Goal: Information Seeking & Learning: Learn about a topic

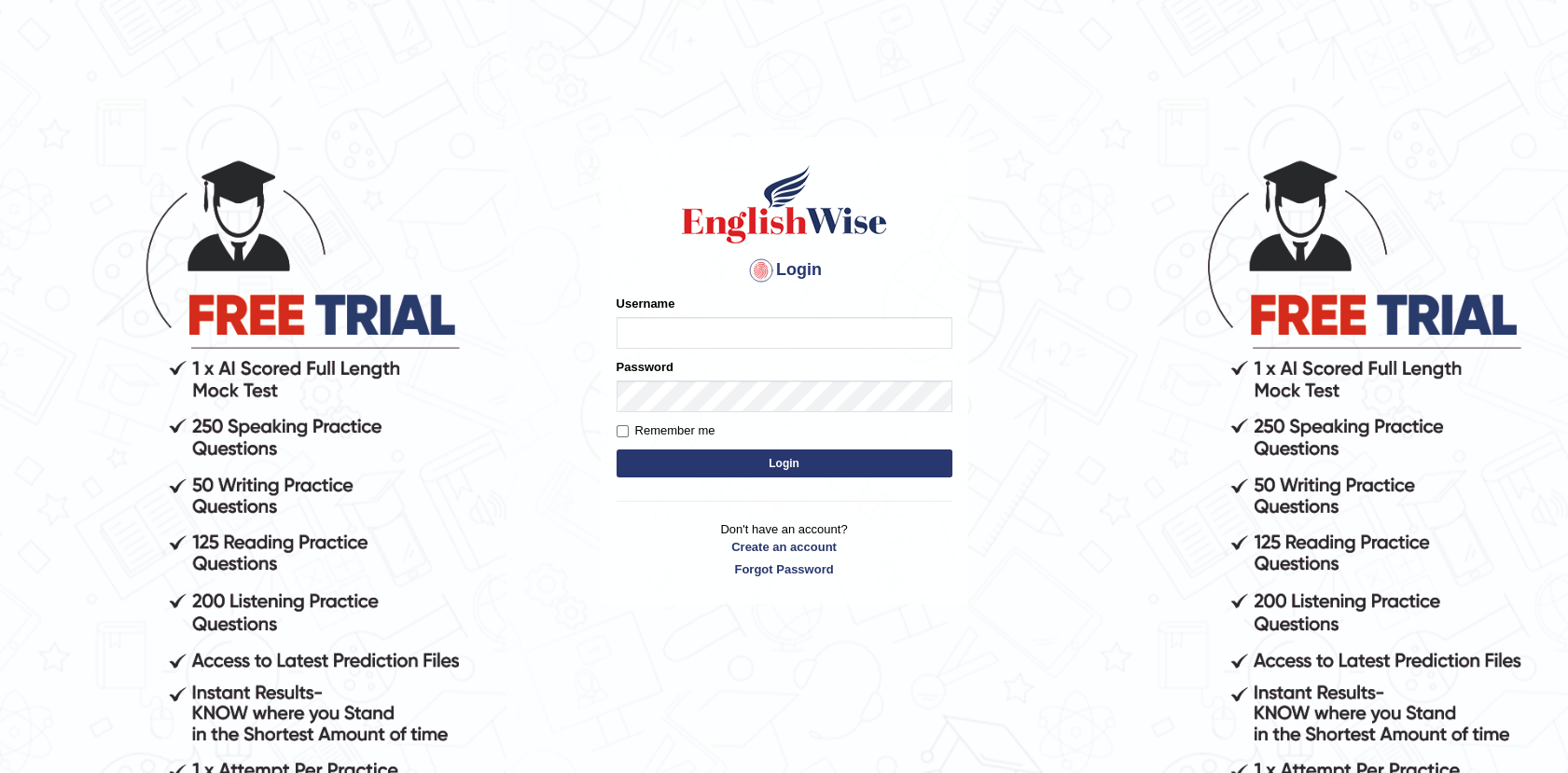
type input "Afreen11"
click at [776, 461] on button "Login" at bounding box center [784, 463] width 336 height 28
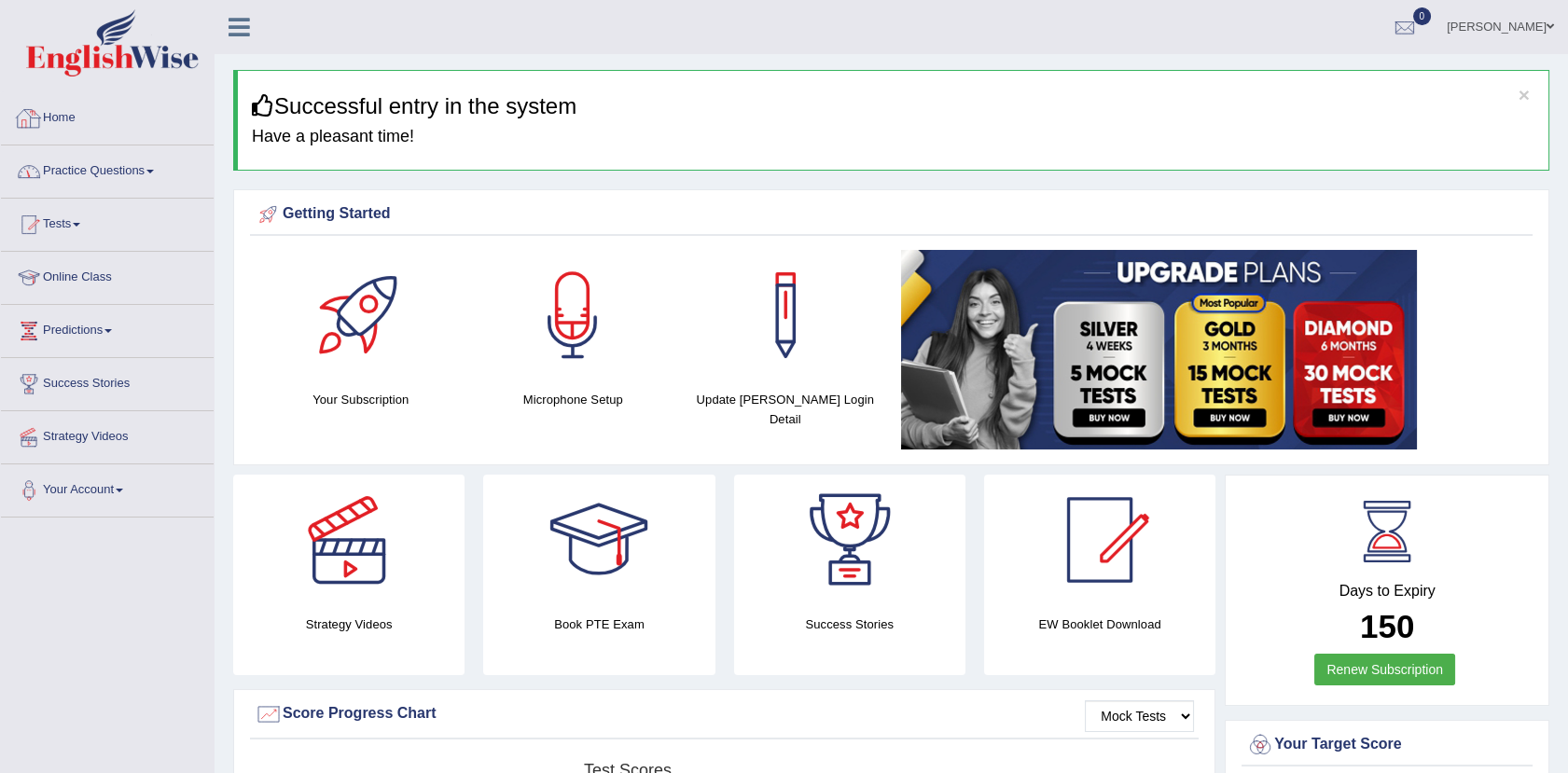
click at [52, 127] on link "Home" at bounding box center [107, 116] width 213 height 47
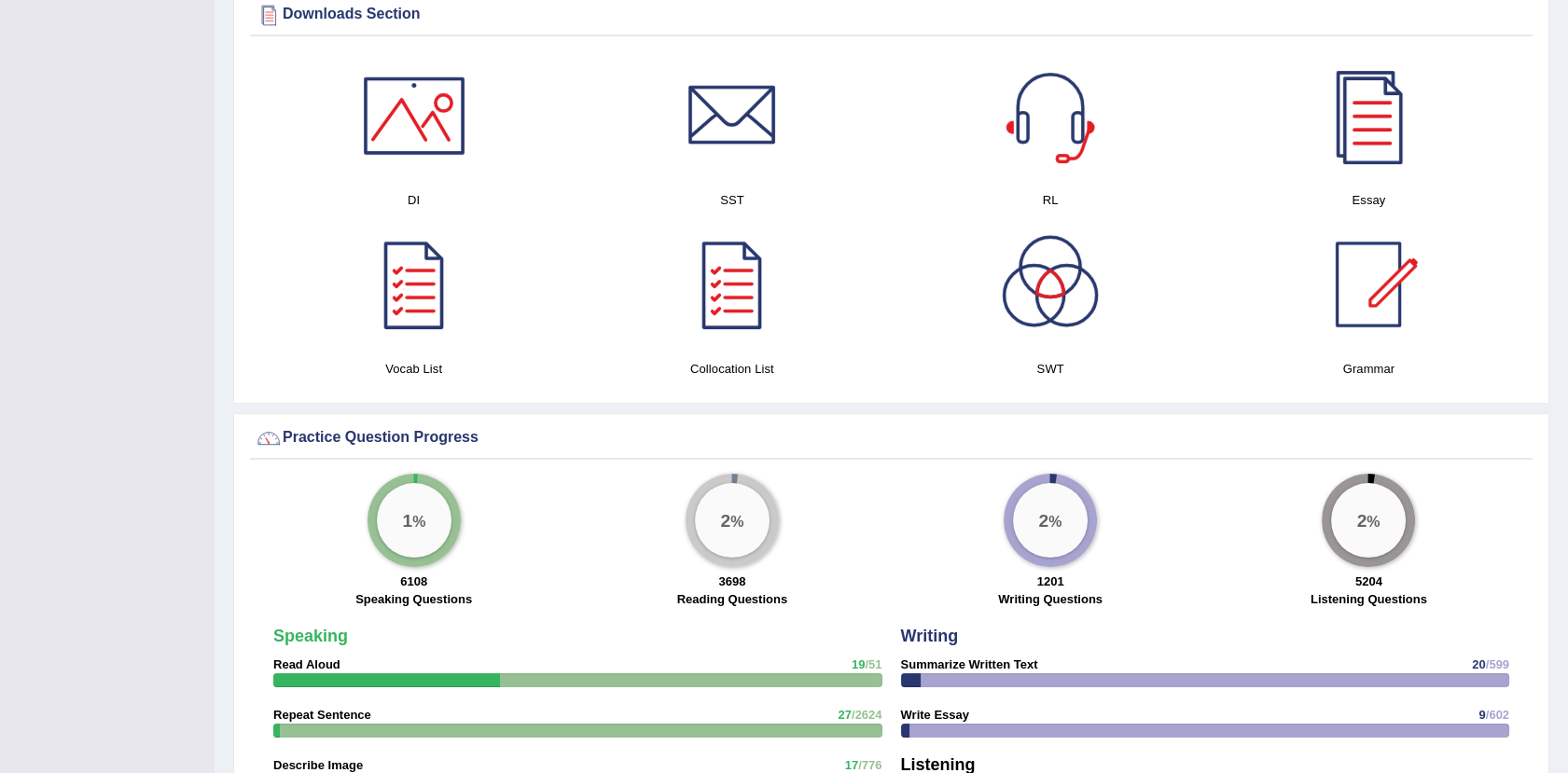
scroll to position [974, 0]
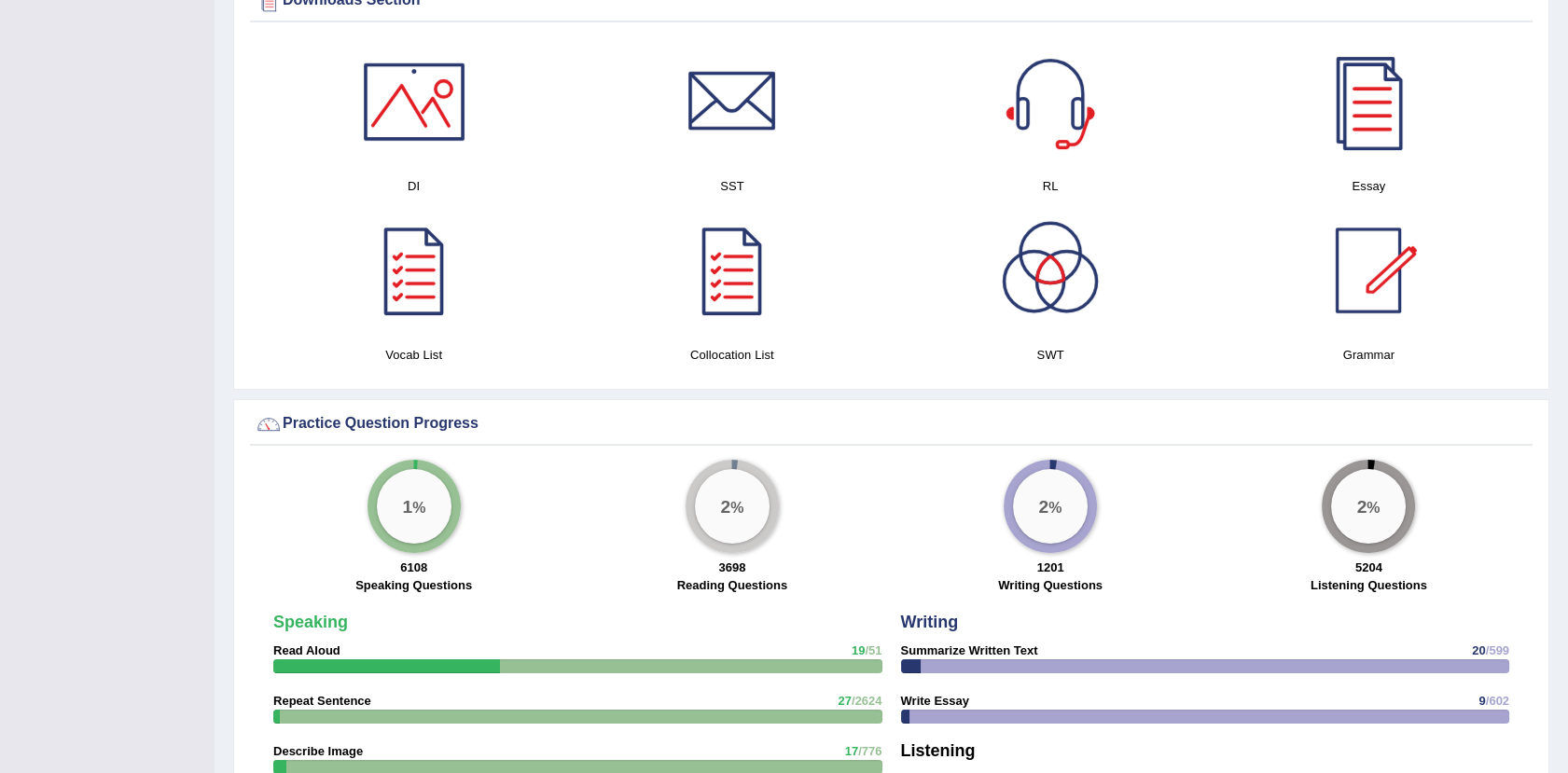
click at [1380, 265] on div at bounding box center [1369, 270] width 130 height 130
click at [403, 270] on div at bounding box center [414, 270] width 130 height 130
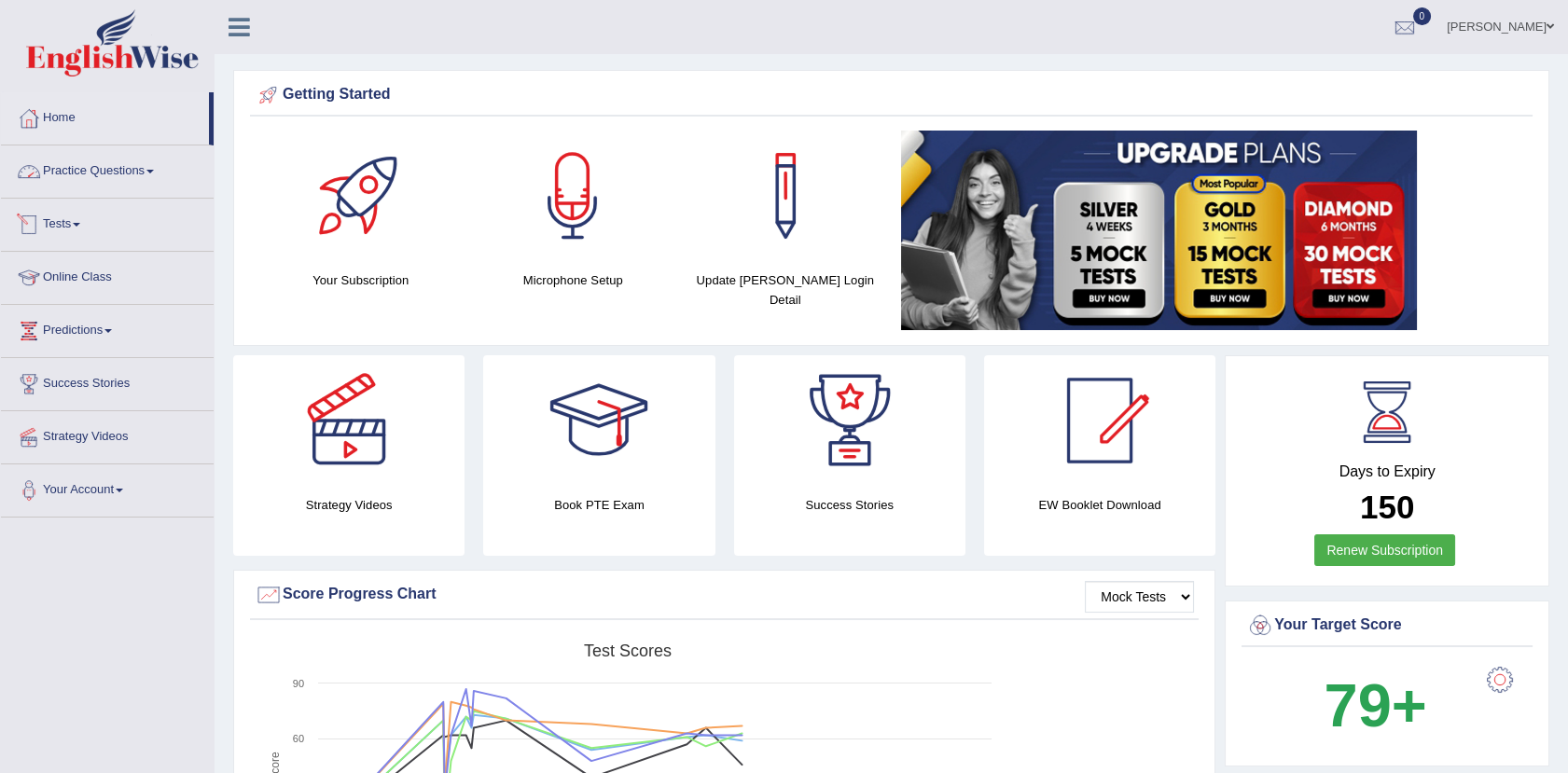
click at [100, 168] on link "Practice Questions" at bounding box center [107, 169] width 213 height 47
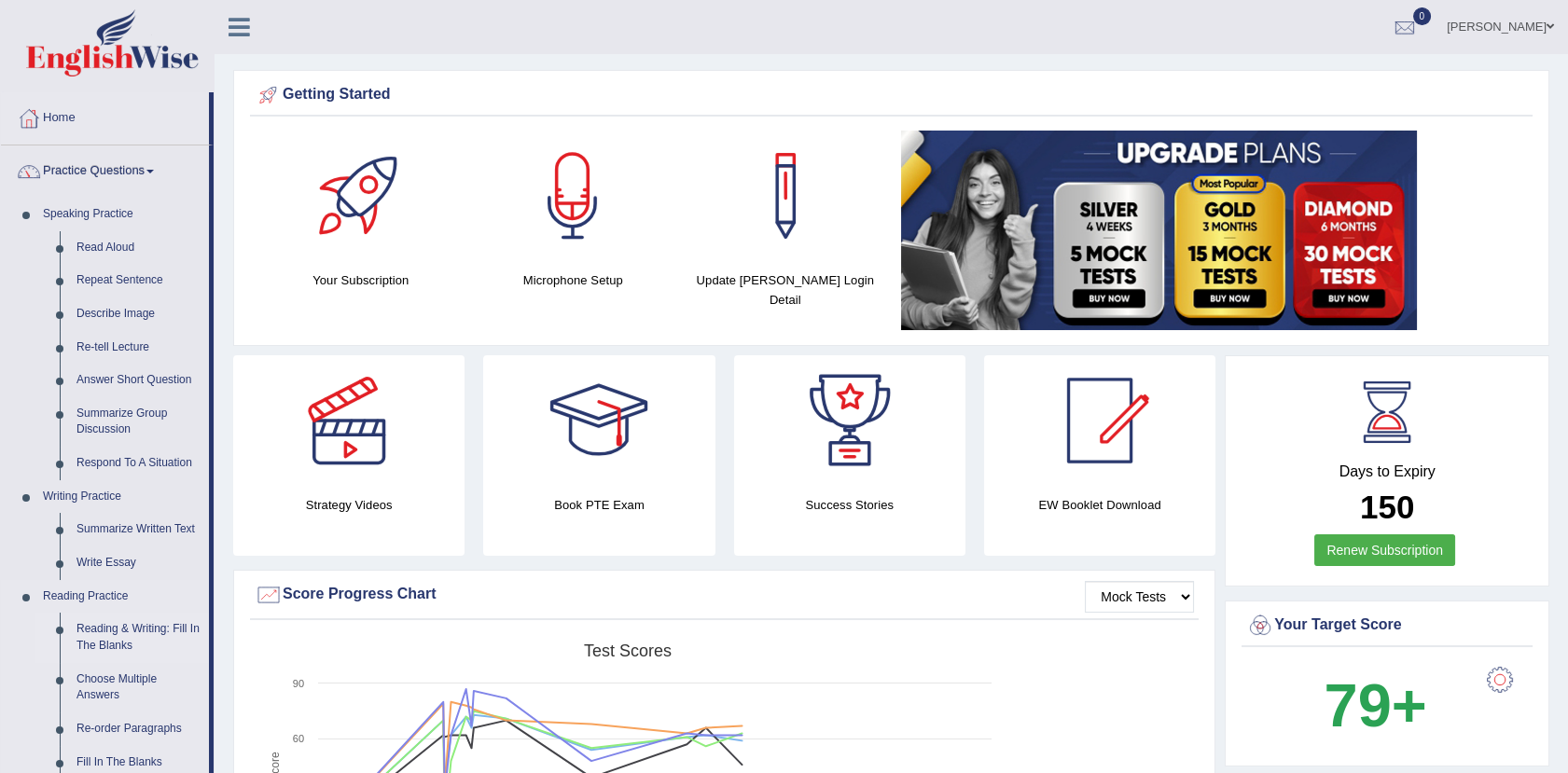
click at [75, 628] on link "Reading & Writing: Fill In The Blanks" at bounding box center [138, 637] width 141 height 50
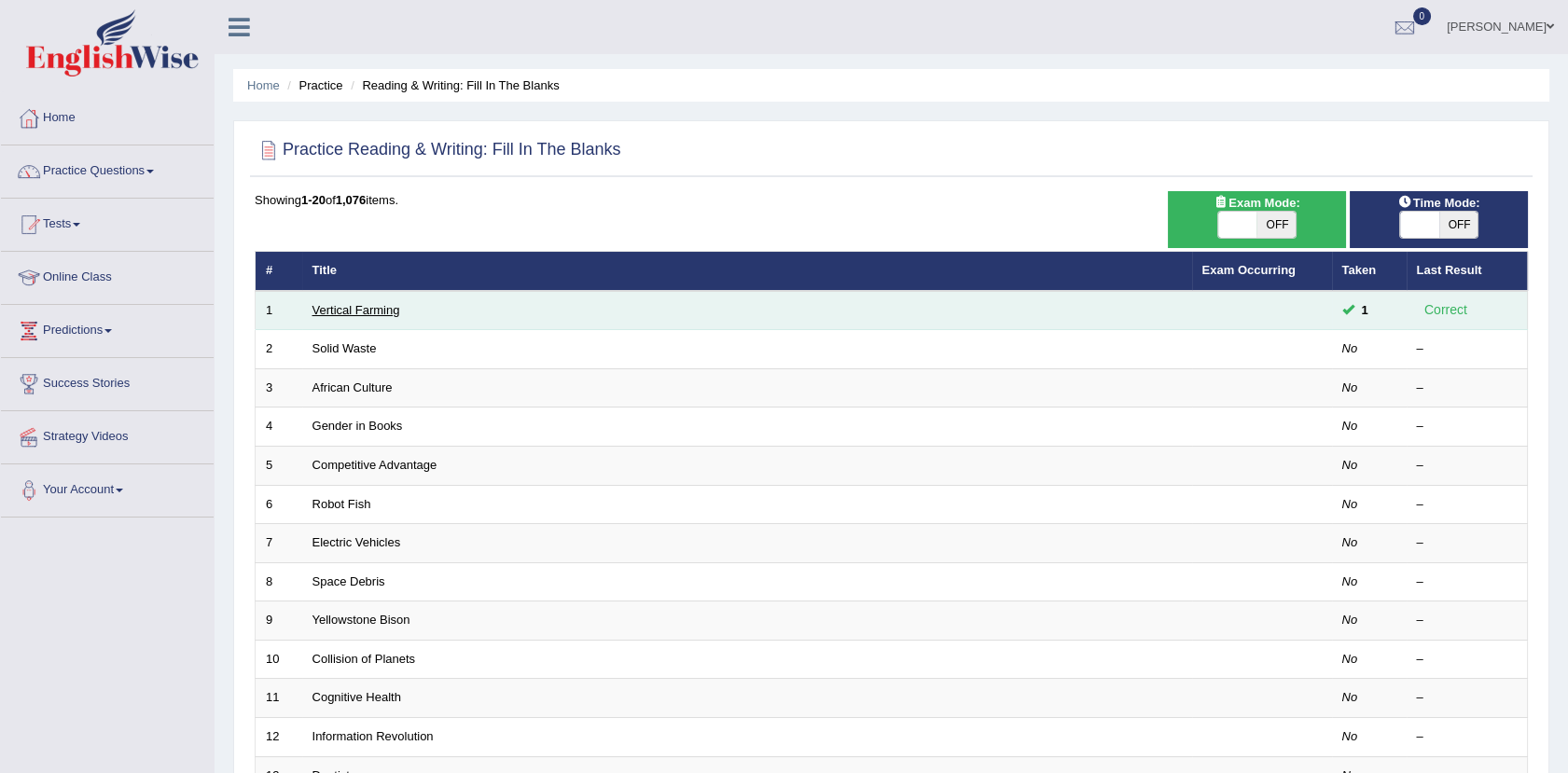
click at [374, 304] on link "Vertical Farming" at bounding box center [356, 310] width 88 height 14
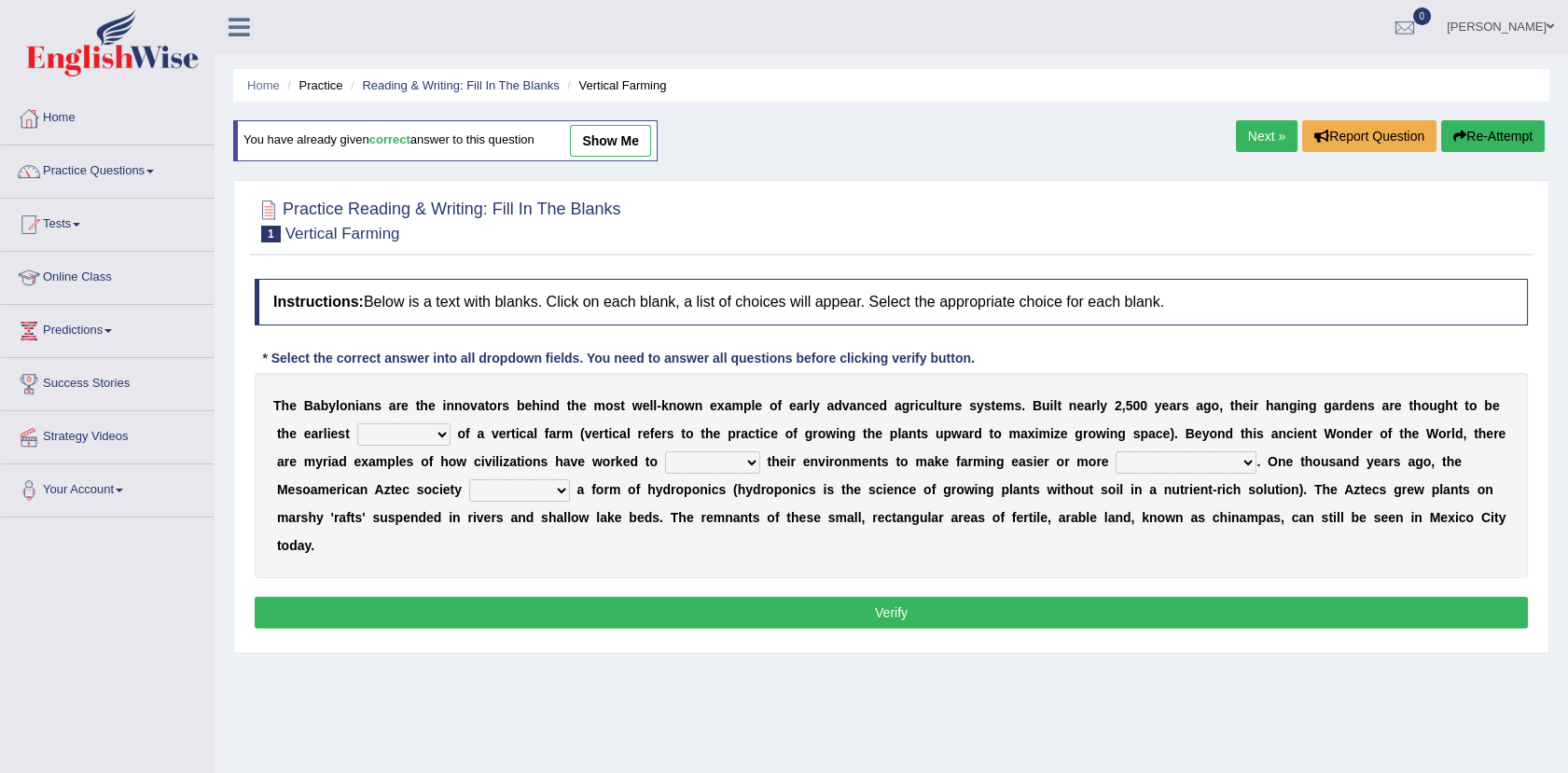
click at [1184, 674] on div "Home Practice Reading & Writing: Fill In The Blanks Vertical Farming You have a…" at bounding box center [892, 466] width 1354 height 932
click at [357, 437] on select "prototype failure discredit protocol" at bounding box center [404, 434] width 93 height 22
select select "prototype"
click at [357, 423] on select "prototype failure discredit protocol" at bounding box center [404, 434] width 93 height 22
click at [357, 435] on select "prototype failure discredit protocol" at bounding box center [404, 434] width 93 height 22
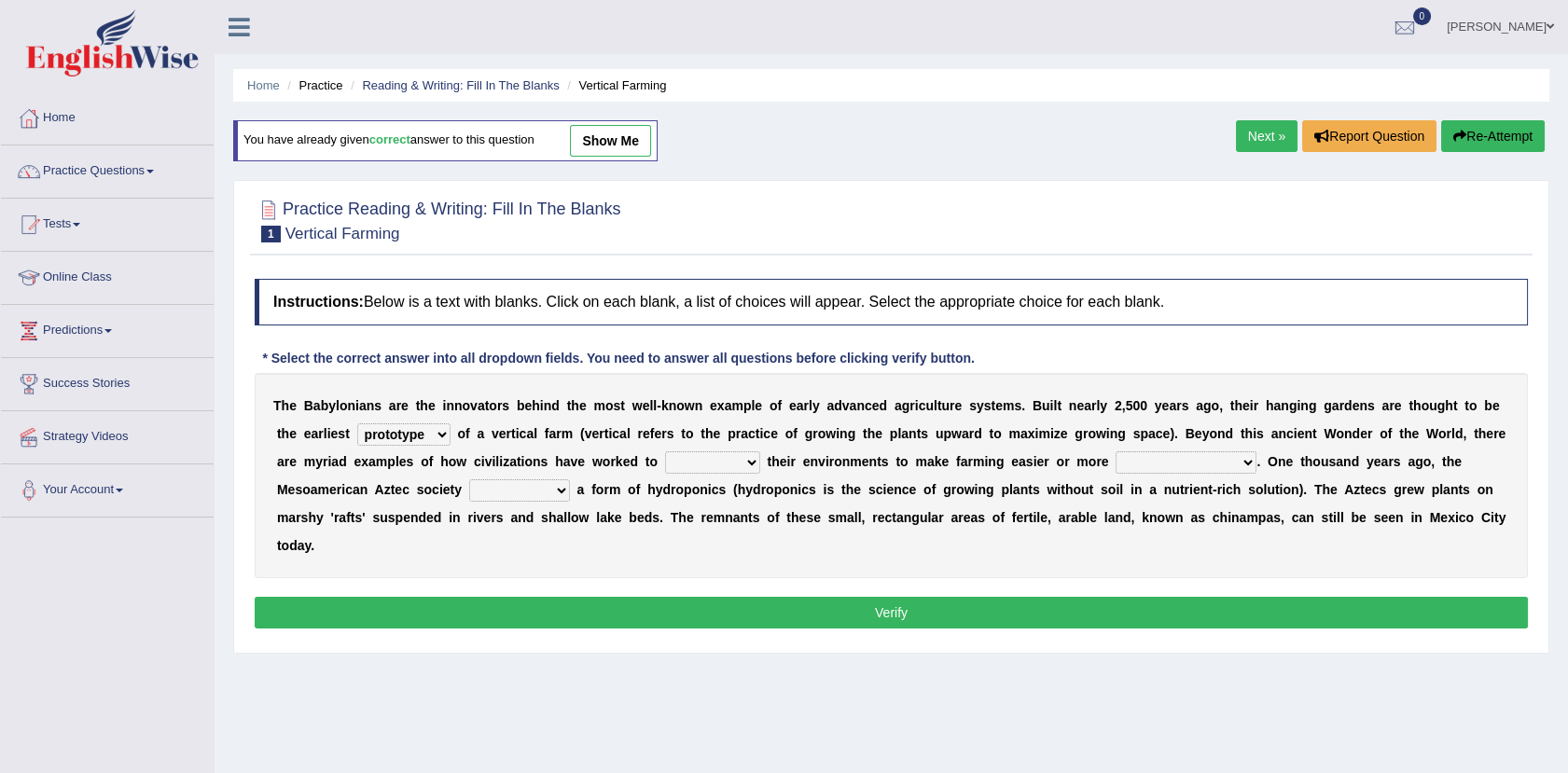
click at [357, 423] on select "prototype failure discredit protocol" at bounding box center [404, 434] width 93 height 22
click at [665, 464] on select "manipulate escape respect disarrange" at bounding box center [713, 462] width 95 height 22
select select "manipulate"
click at [665, 451] on select "manipulate escape respect disarrange" at bounding box center [713, 462] width 95 height 22
click at [868, 470] on div "T h e B a b y l o n i a n s a r e t h e i n n o v a t o r s b e h i n d t h e m…" at bounding box center [891, 475] width 1273 height 205
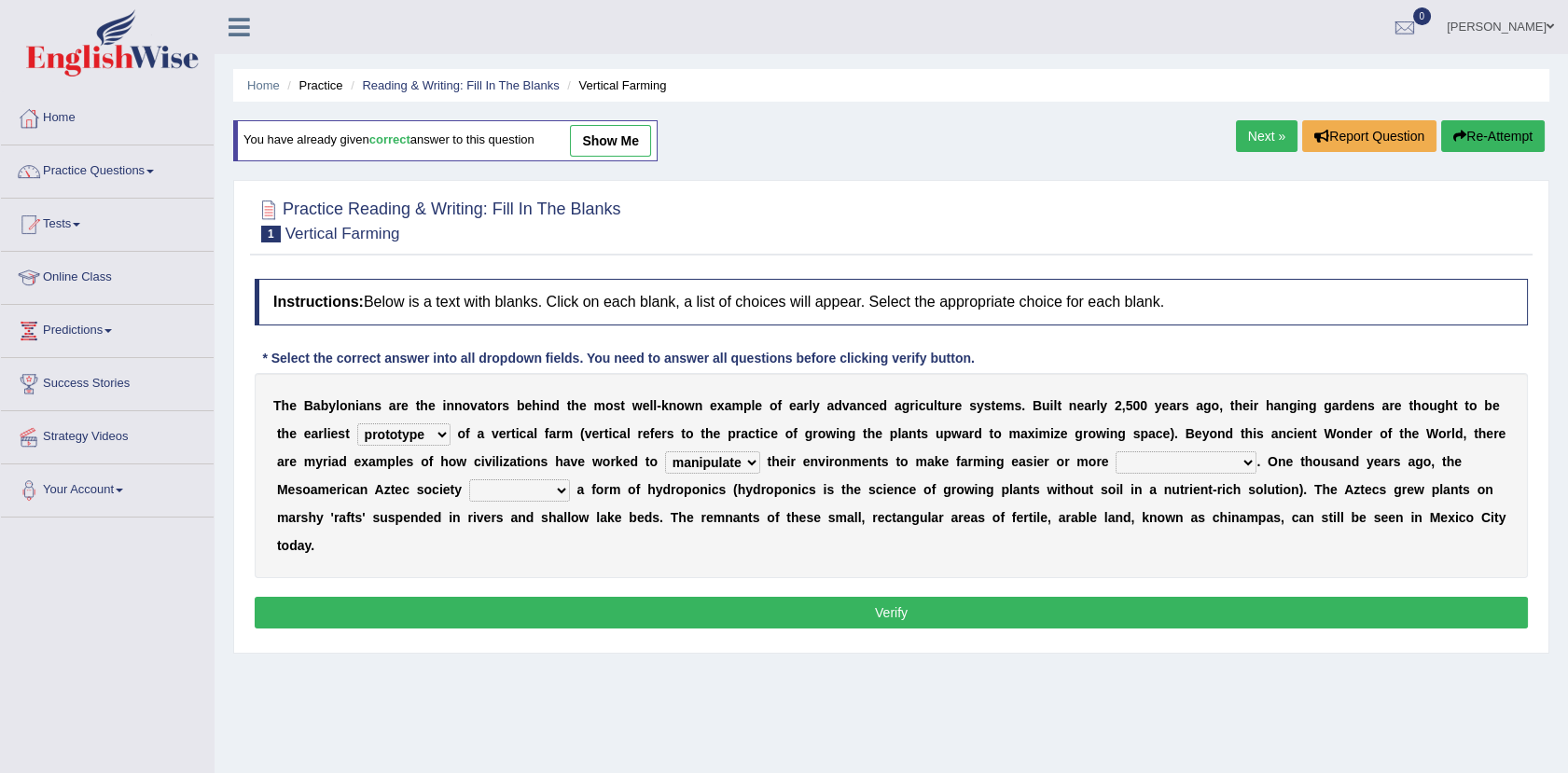
click at [1116, 462] on select "productive constructive connective counterproductive" at bounding box center [1186, 462] width 141 height 22
select select "productive"
click at [1116, 451] on select "productive constructive connective counterproductive" at bounding box center [1186, 462] width 141 height 22
click at [469, 484] on select "domineered volunteered pioneered engineered" at bounding box center [519, 490] width 101 height 22
select select "pioneered"
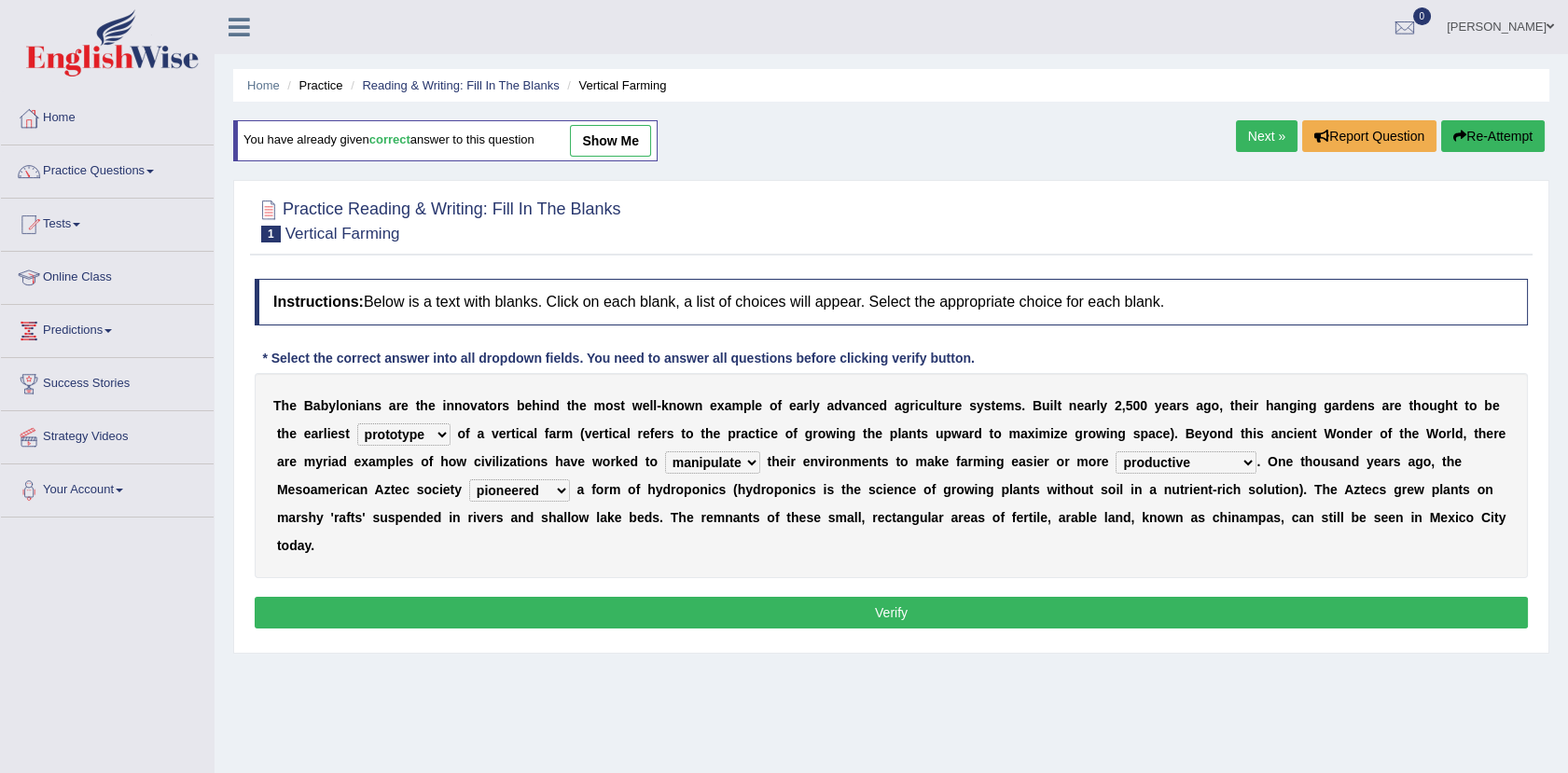
click at [469, 479] on select "domineered volunteered pioneered engineered" at bounding box center [519, 490] width 101 height 22
click at [596, 131] on link "show me" at bounding box center [610, 141] width 81 height 32
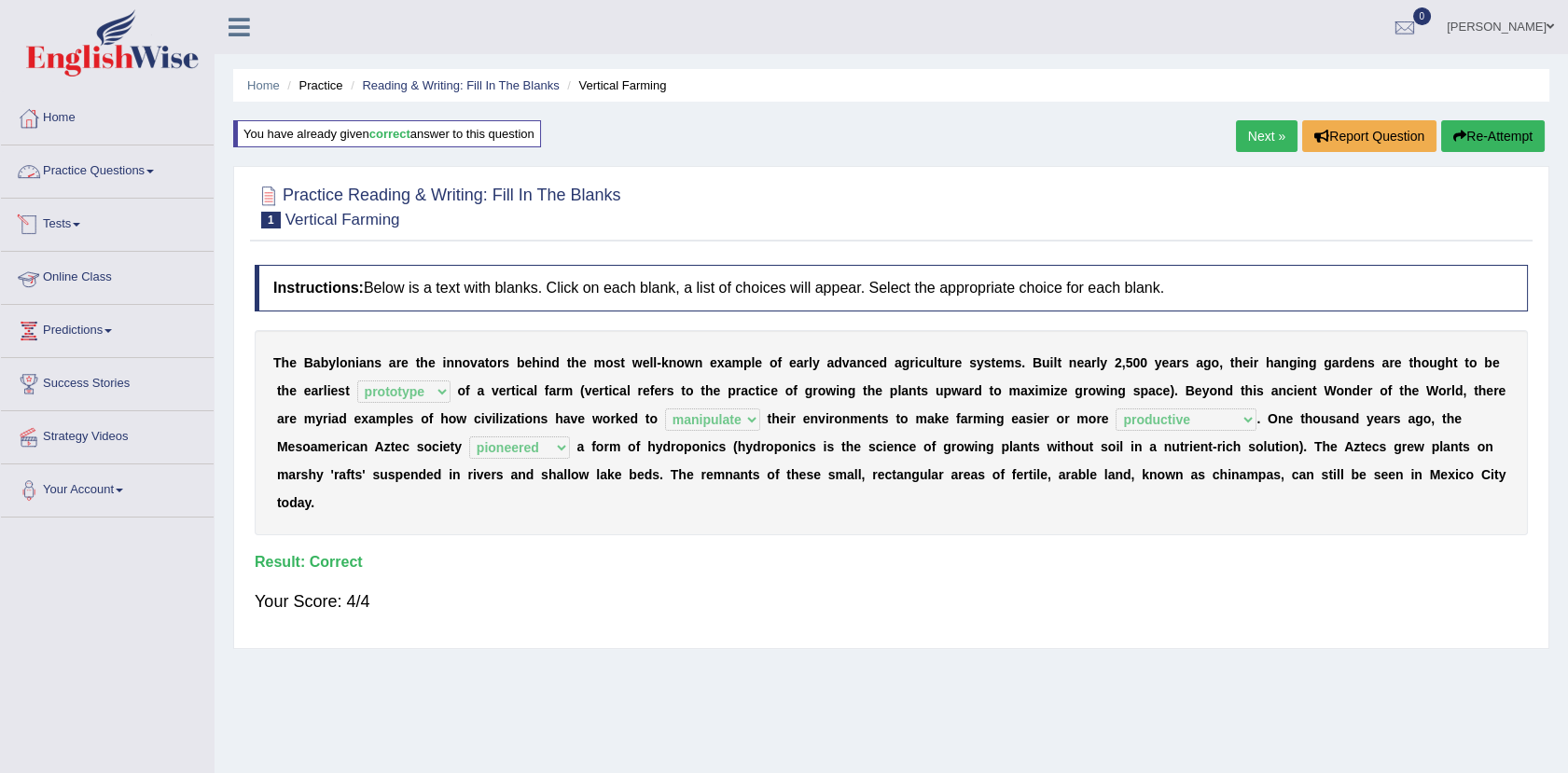
click at [106, 167] on link "Practice Questions" at bounding box center [107, 169] width 213 height 47
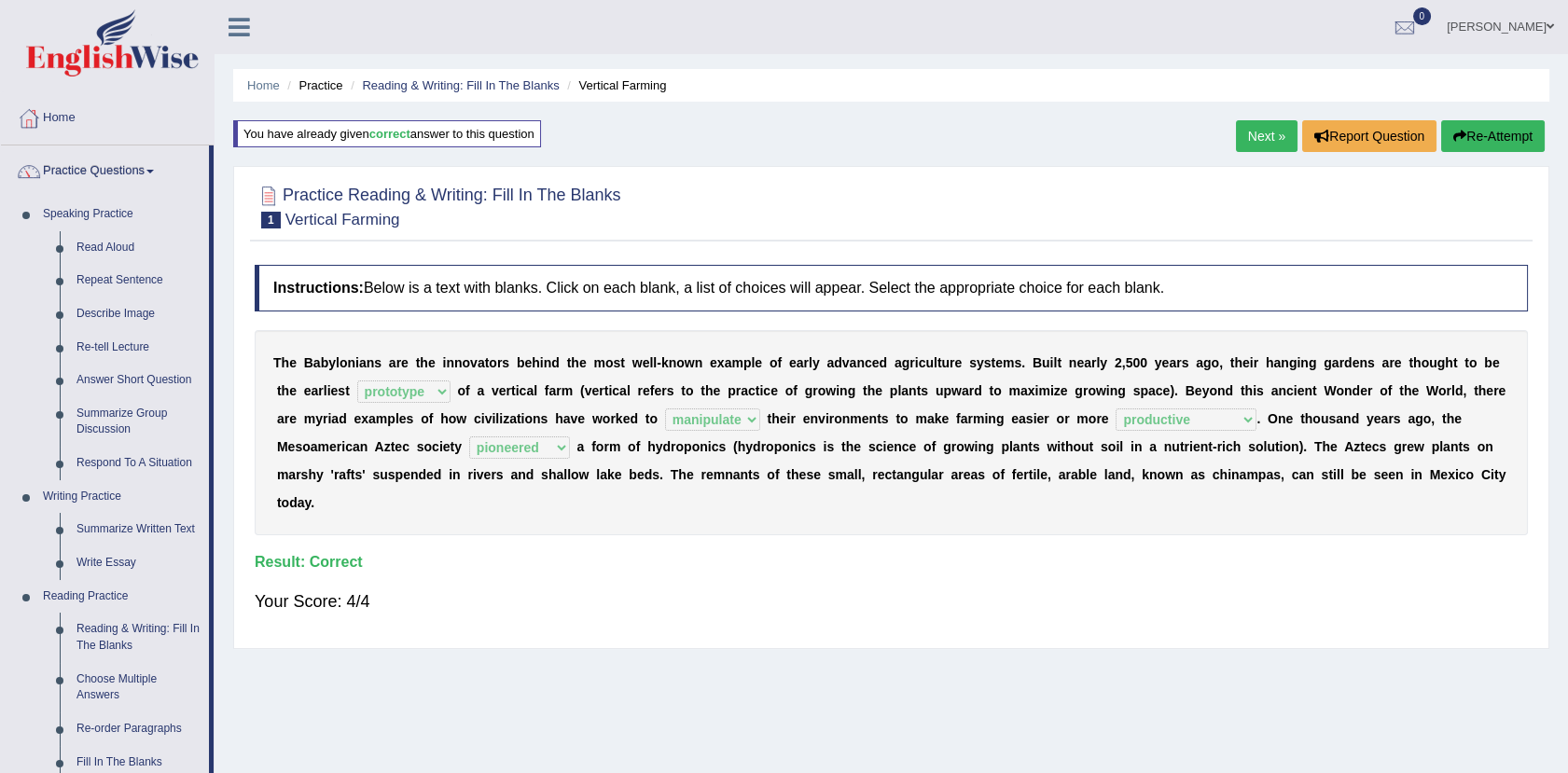
click at [1567, 343] on html "Toggle navigation Home Practice Questions Speaking Practice Read Aloud Repeat S…" at bounding box center [784, 386] width 1568 height 773
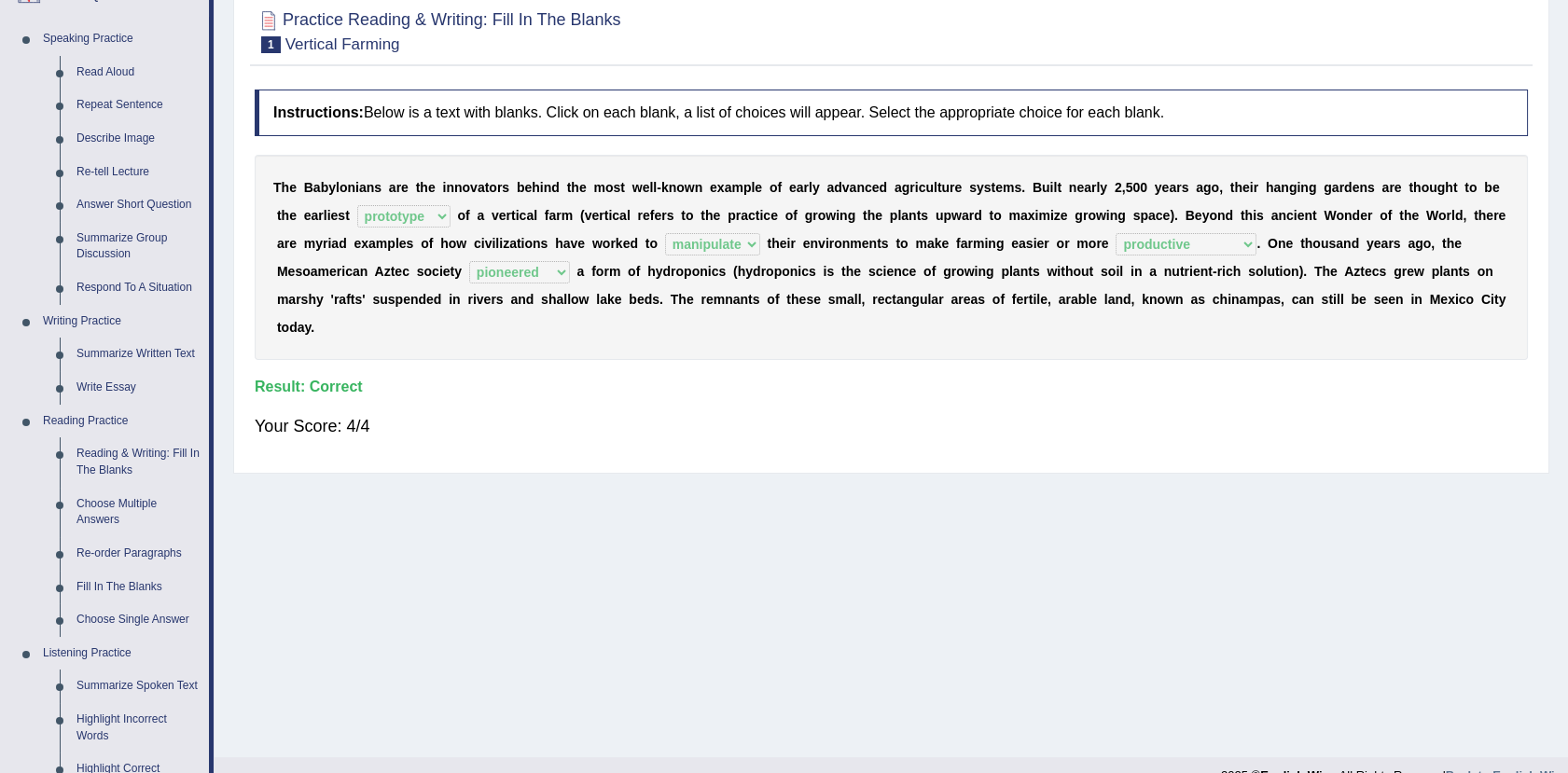
scroll to position [195, 0]
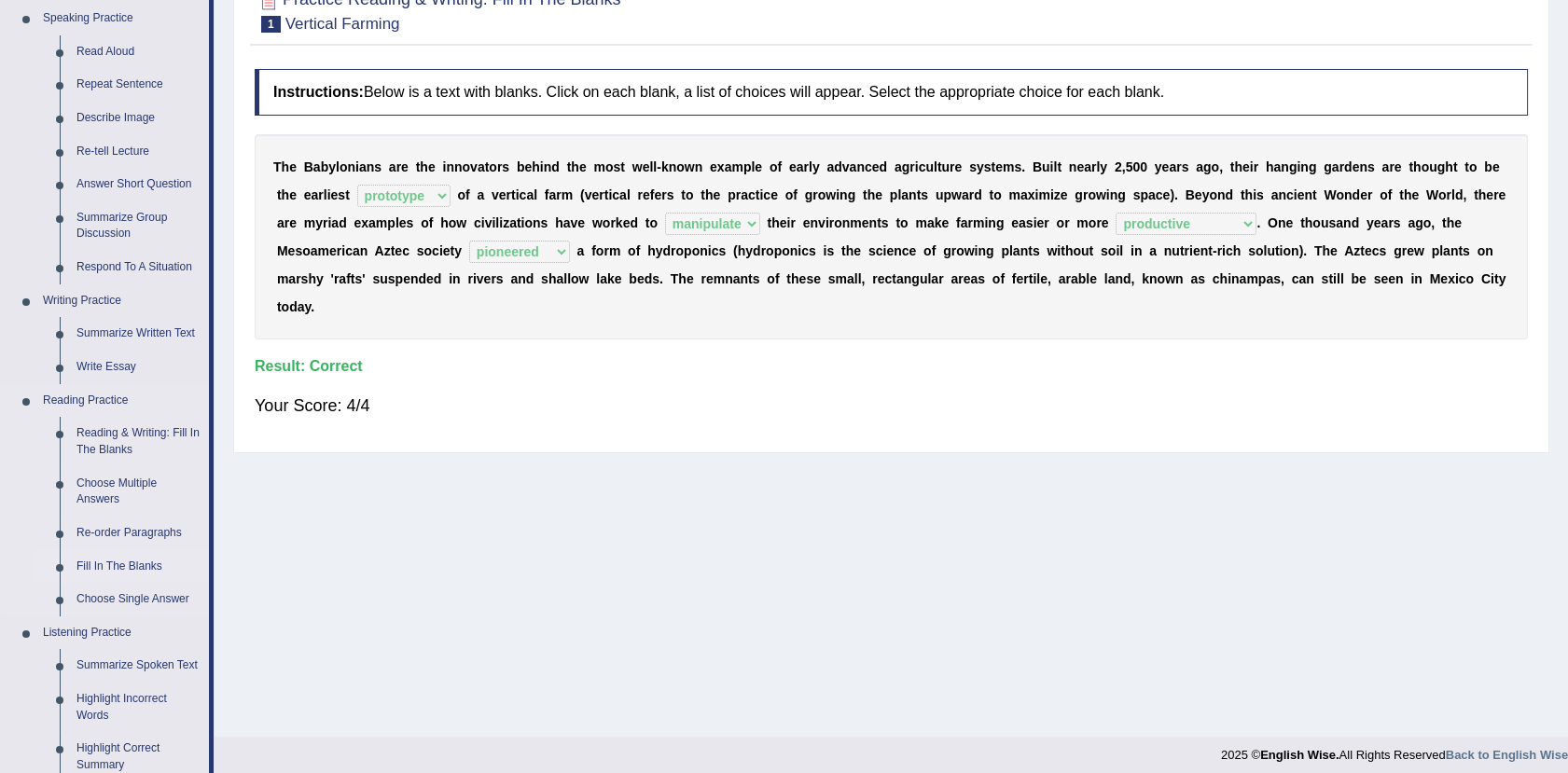
click at [149, 564] on link "Fill In The Blanks" at bounding box center [138, 567] width 141 height 34
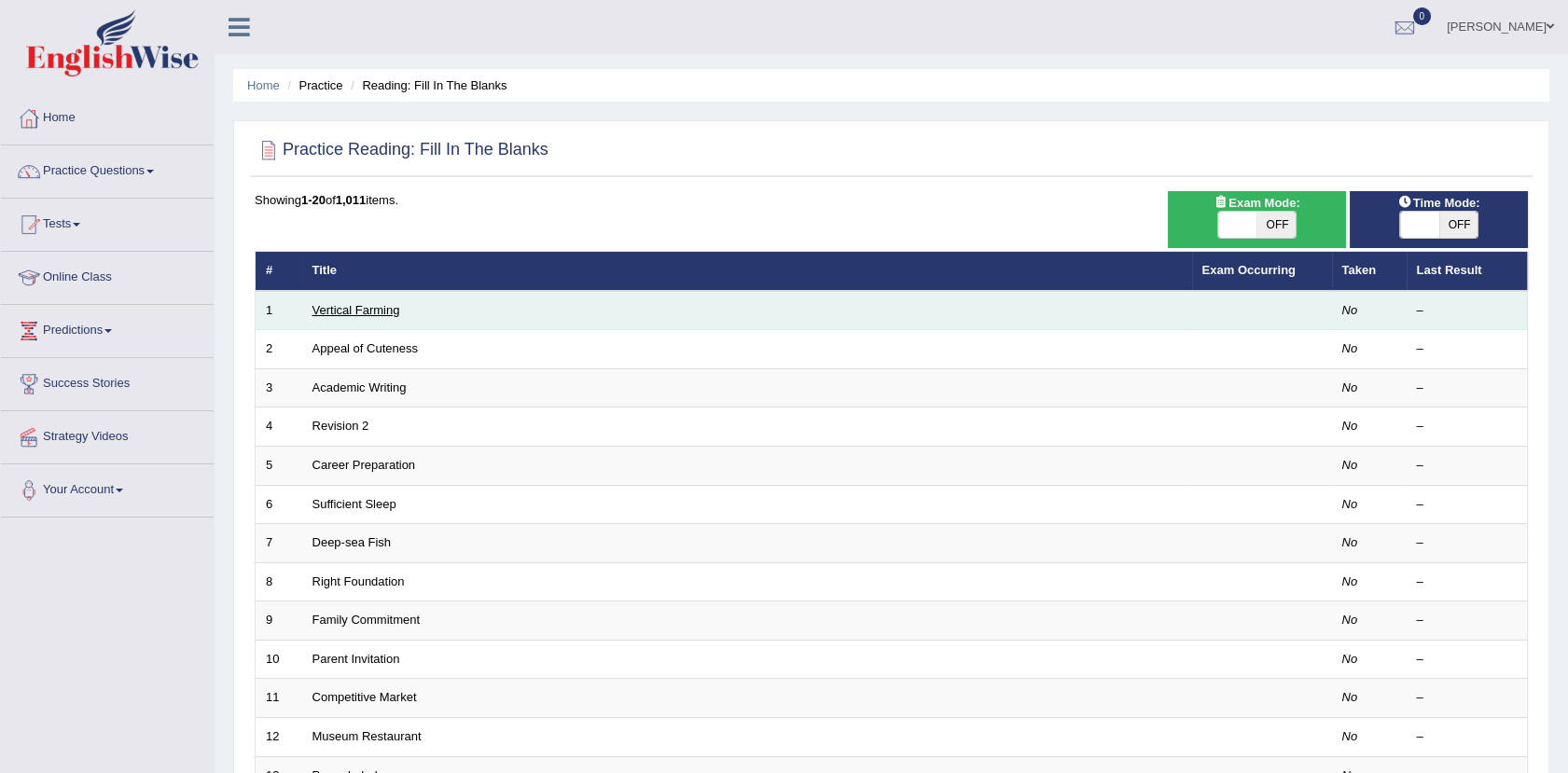
click at [394, 316] on link "Vertical Farming" at bounding box center [356, 310] width 88 height 14
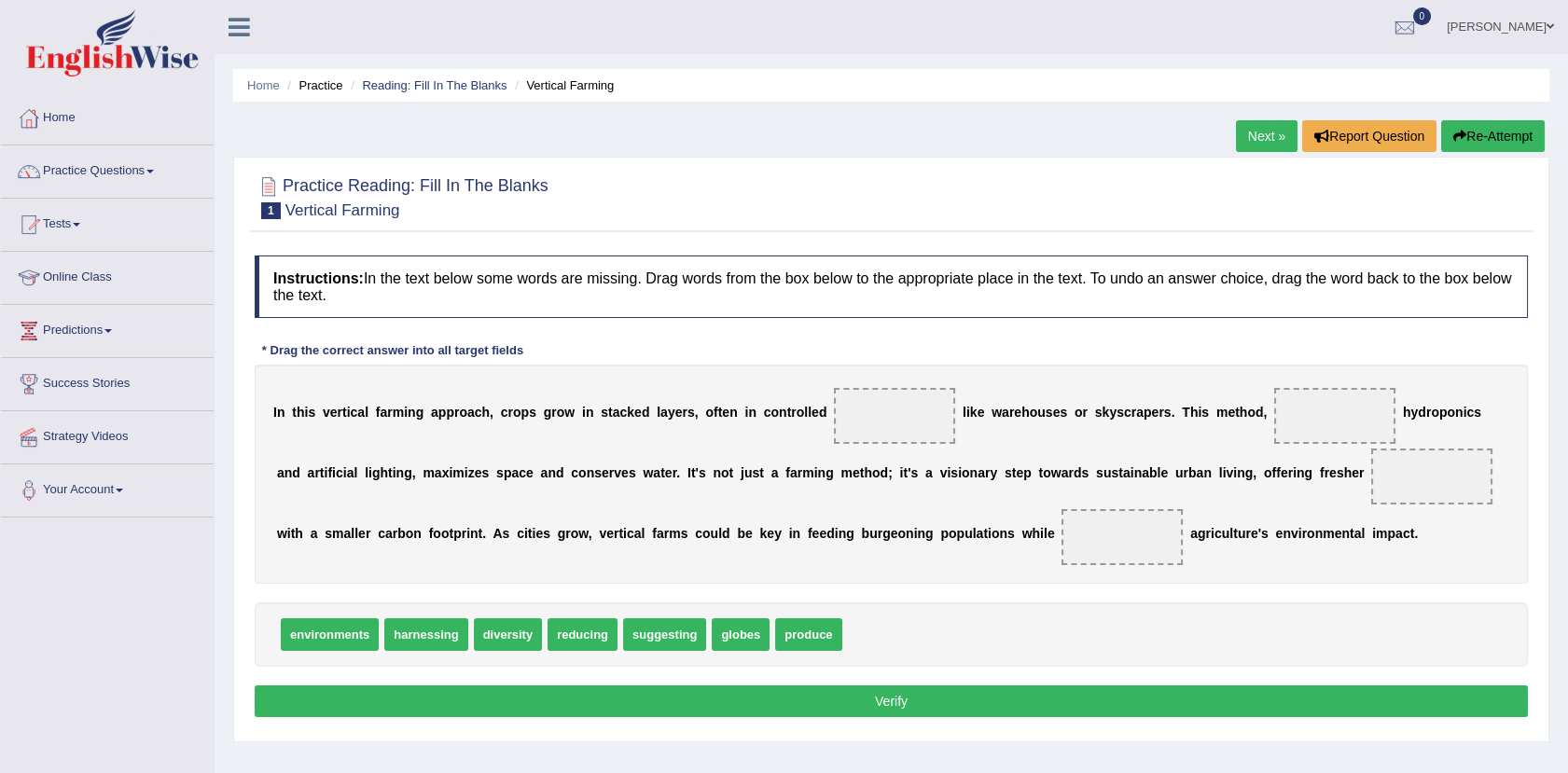
click at [330, 645] on span "environments" at bounding box center [330, 635] width 98 height 33
drag, startPoint x: 330, startPoint y: 645, endPoint x: 862, endPoint y: 407, distance: 582.8
drag, startPoint x: 842, startPoint y: 414, endPoint x: 770, endPoint y: 638, distance: 235.3
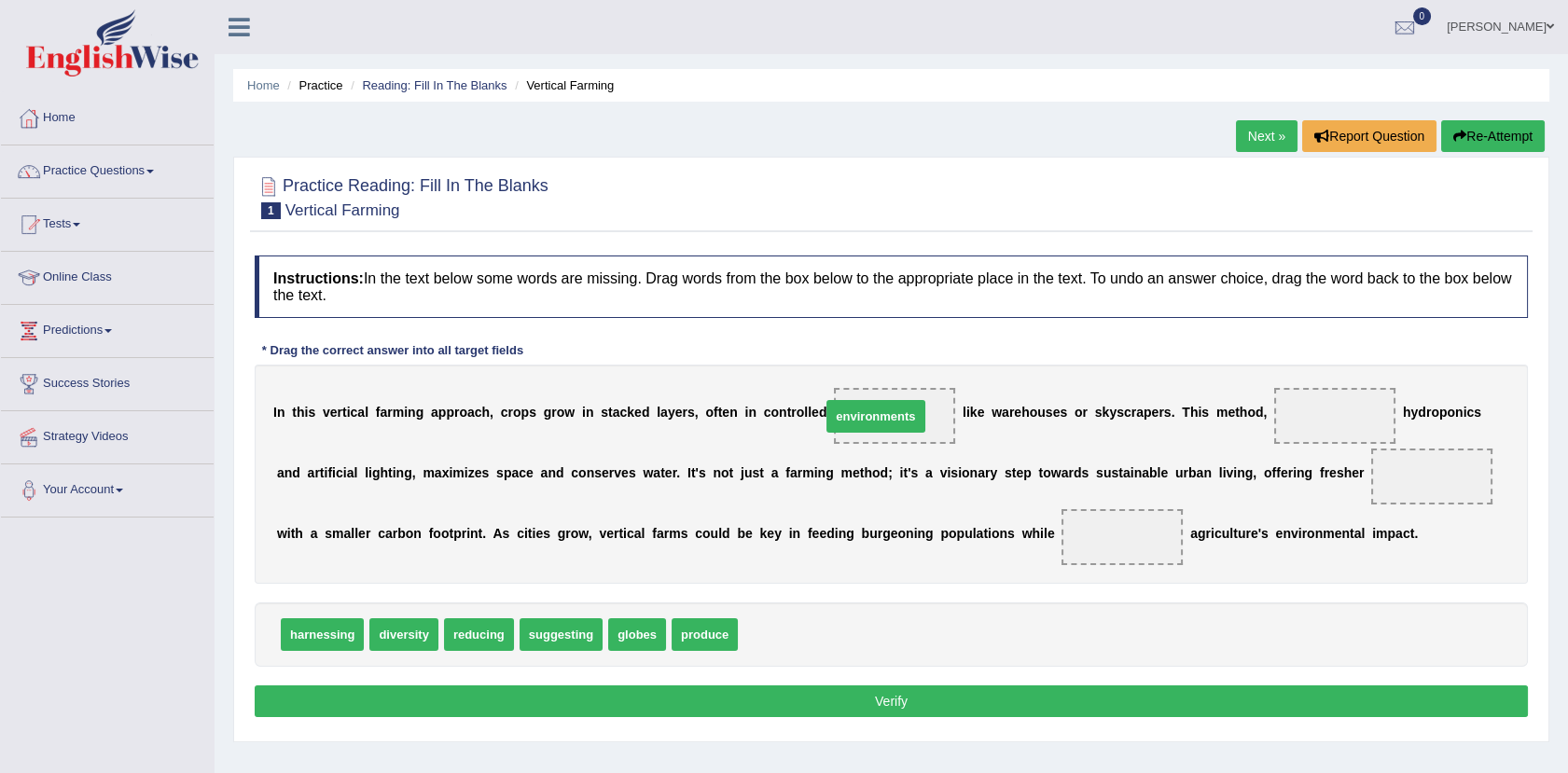
drag, startPoint x: 761, startPoint y: 634, endPoint x: 844, endPoint y: 415, distance: 234.2
click at [464, 629] on span "reducing" at bounding box center [480, 635] width 70 height 33
drag, startPoint x: 481, startPoint y: 637, endPoint x: 1268, endPoint y: 408, distance: 819.6
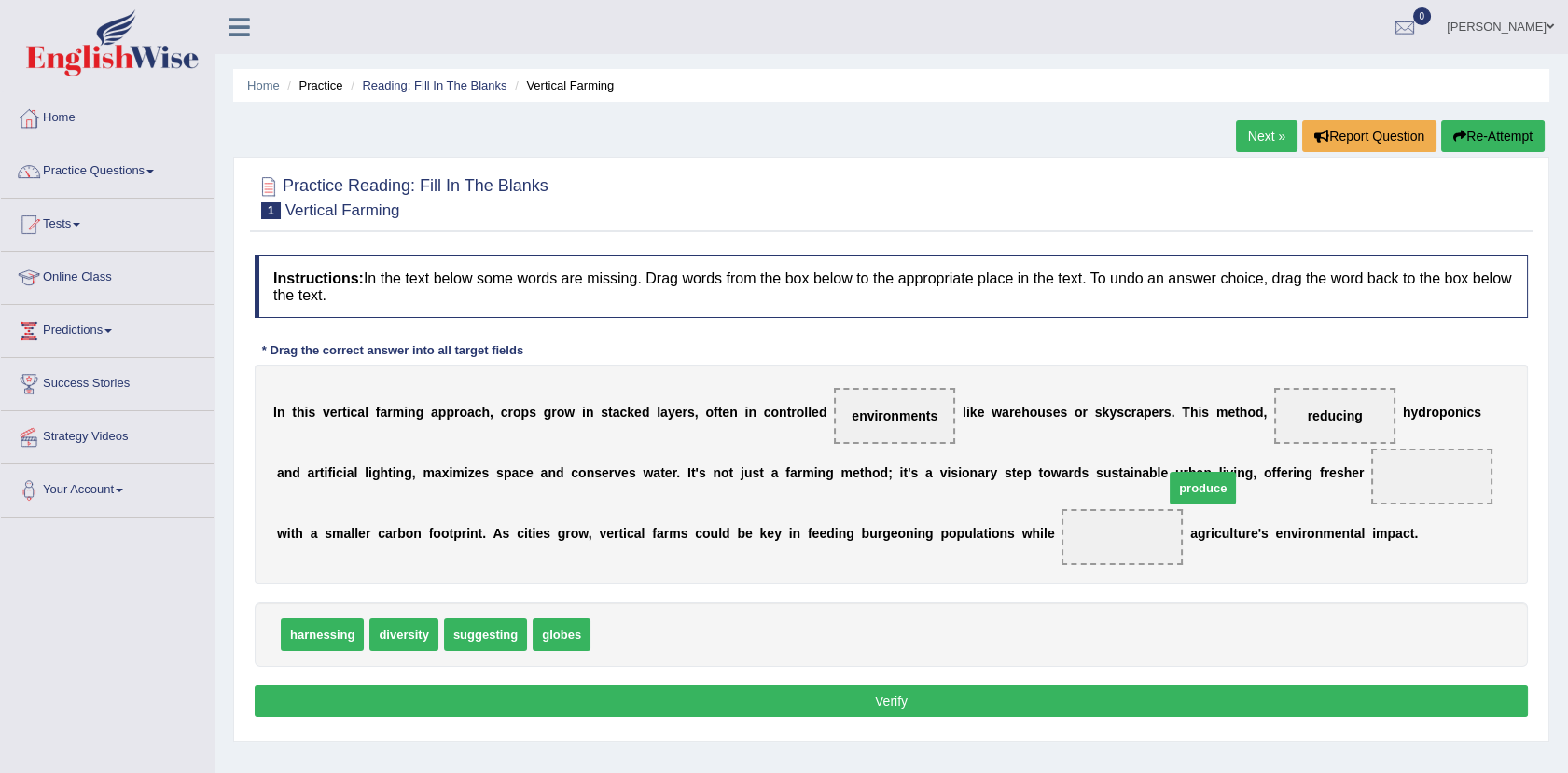
drag, startPoint x: 610, startPoint y: 628, endPoint x: 1284, endPoint y: 472, distance: 691.8
click at [749, 545] on div "I n t h i s v e r t i c a l f a r m i n g a p p r o a c h , c r o p s g r o w i…" at bounding box center [891, 474] width 1273 height 219
drag, startPoint x: 398, startPoint y: 628, endPoint x: 924, endPoint y: 518, distance: 537.4
click at [873, 694] on button "Verify" at bounding box center [891, 701] width 1273 height 32
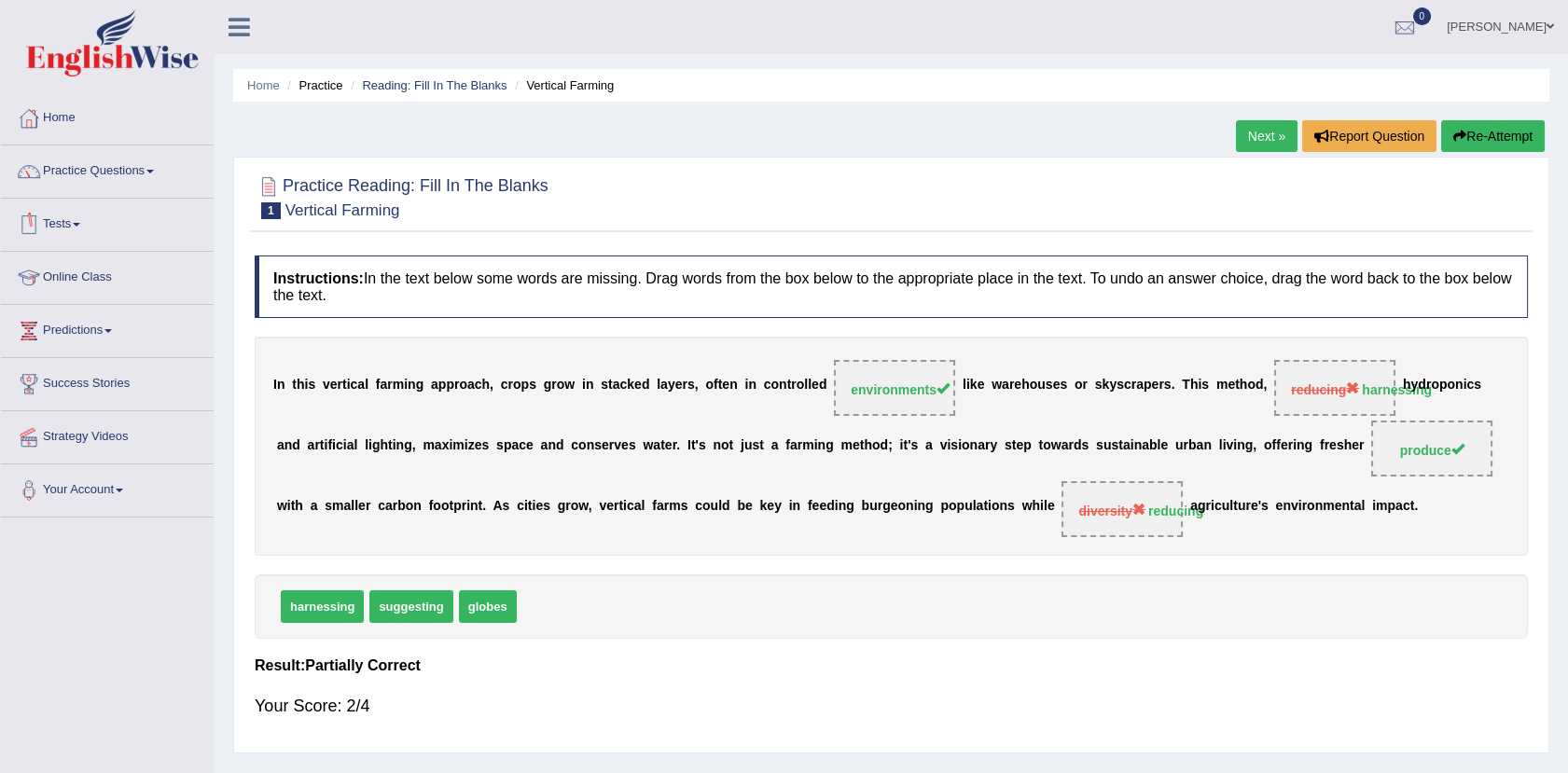
click at [83, 276] on link "Online Class" at bounding box center [107, 275] width 213 height 47
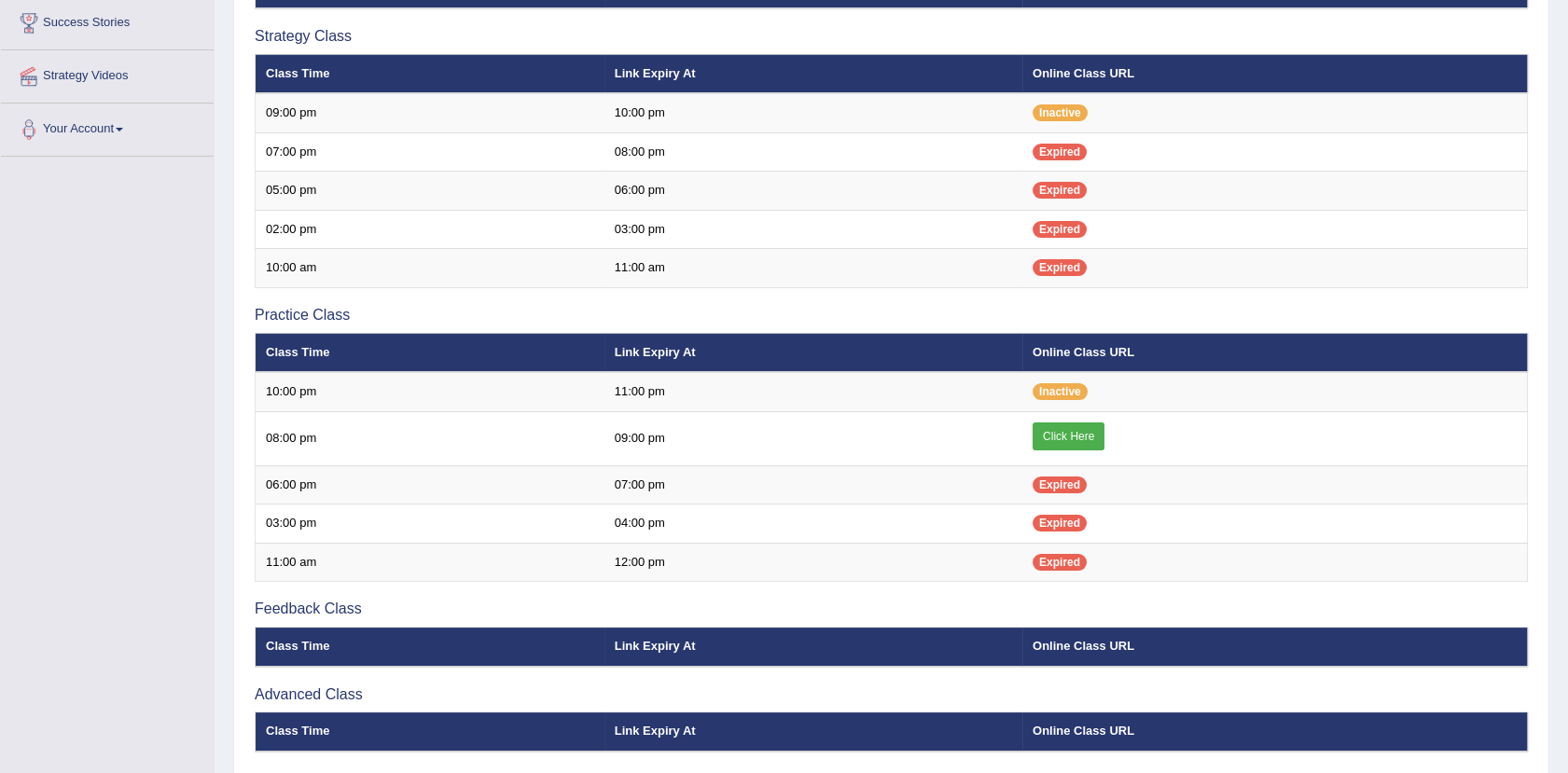
scroll to position [388, 0]
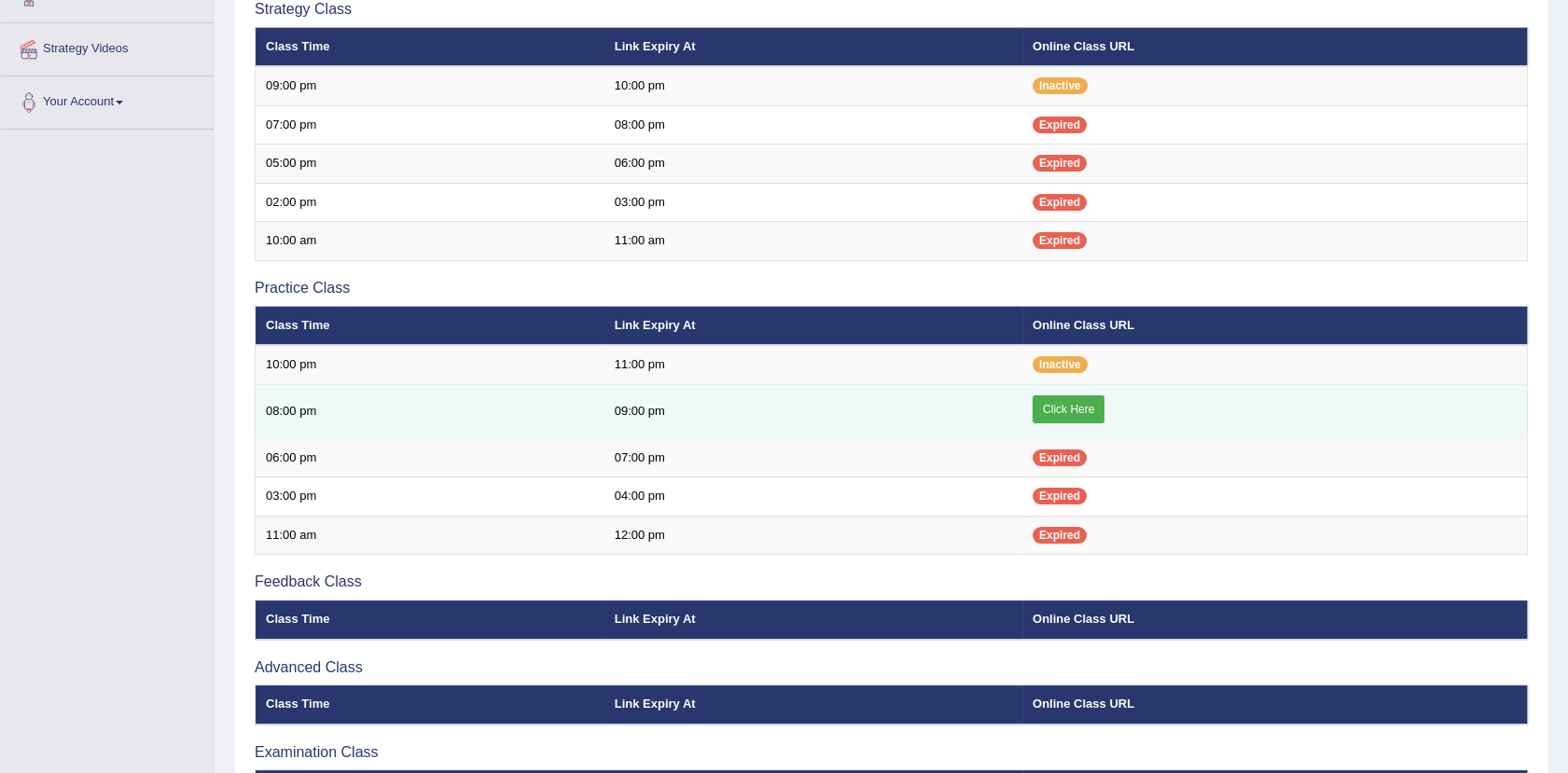
click at [1035, 404] on td "Click Here" at bounding box center [1275, 411] width 506 height 54
click at [1059, 404] on link "Click Here" at bounding box center [1069, 409] width 72 height 28
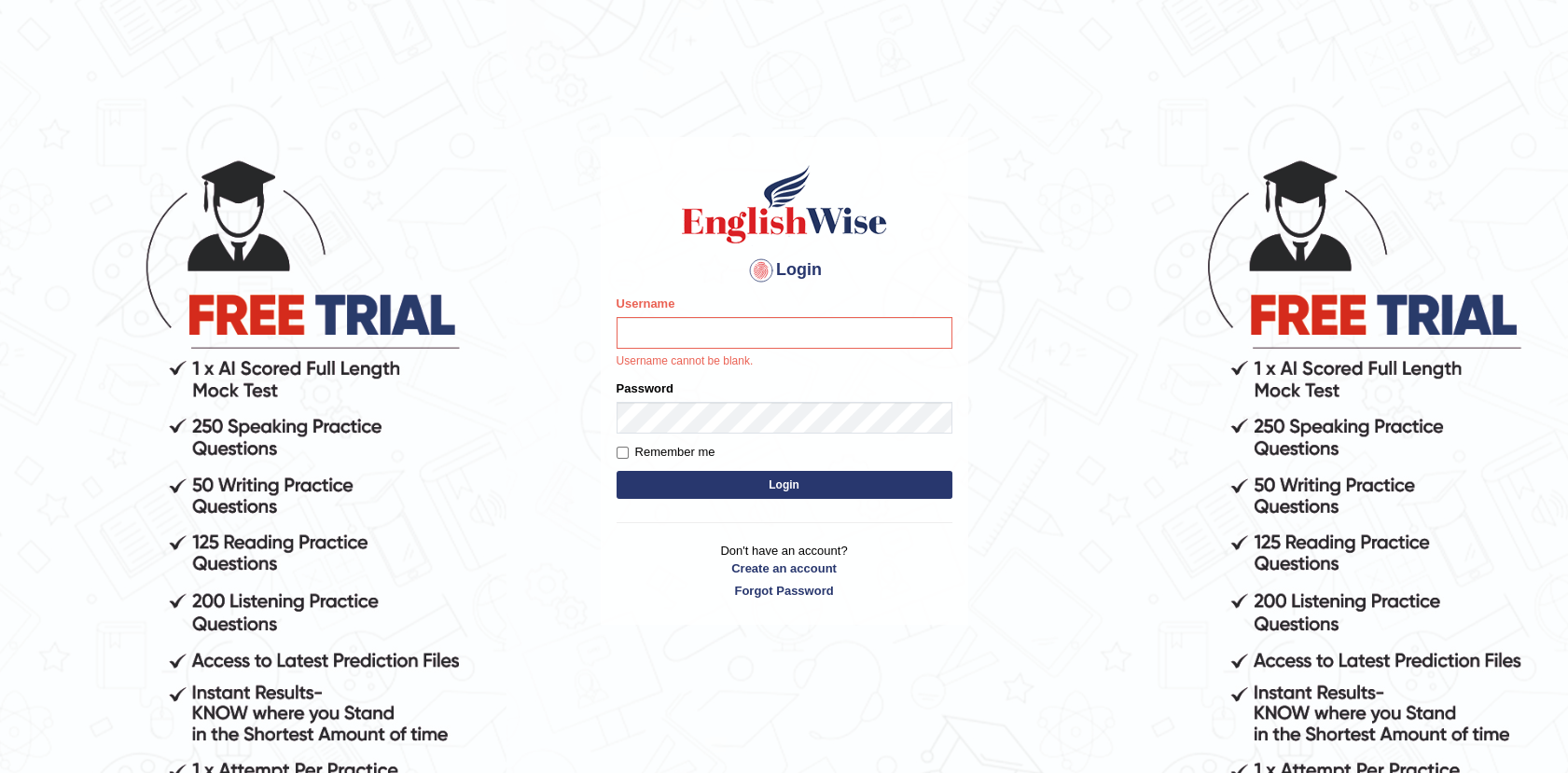
click at [1511, 103] on body "Login Please fix the following errors: Username Username cannot be blank. Passw…" at bounding box center [784, 465] width 1568 height 773
